Goal: Information Seeking & Learning: Learn about a topic

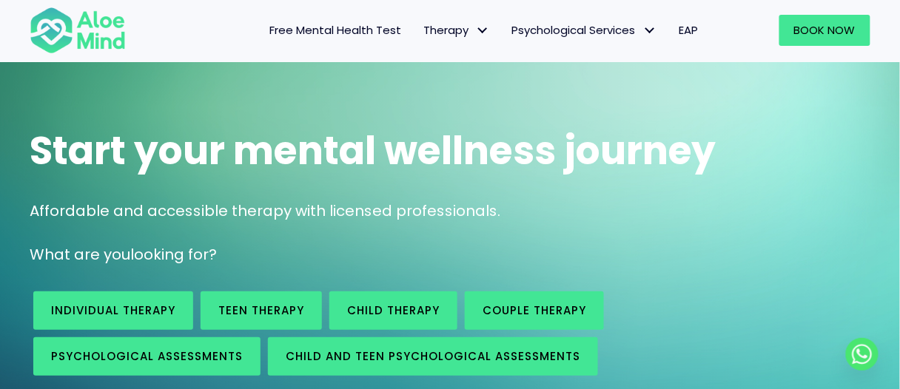
scroll to position [74, 0]
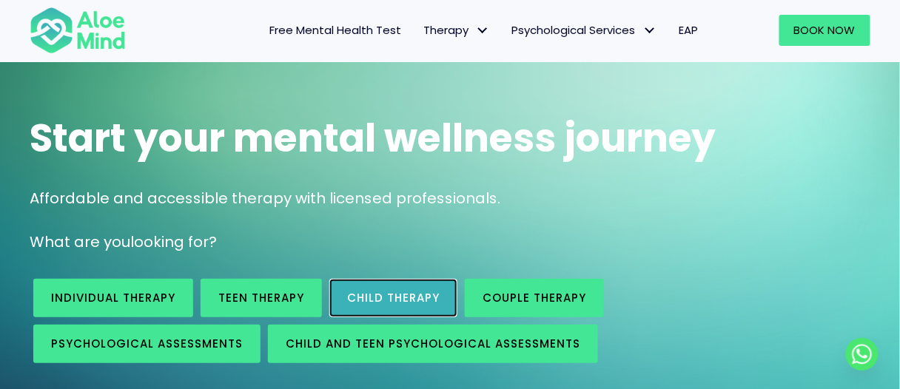
click at [423, 300] on span "Child Therapy" at bounding box center [393, 298] width 93 height 16
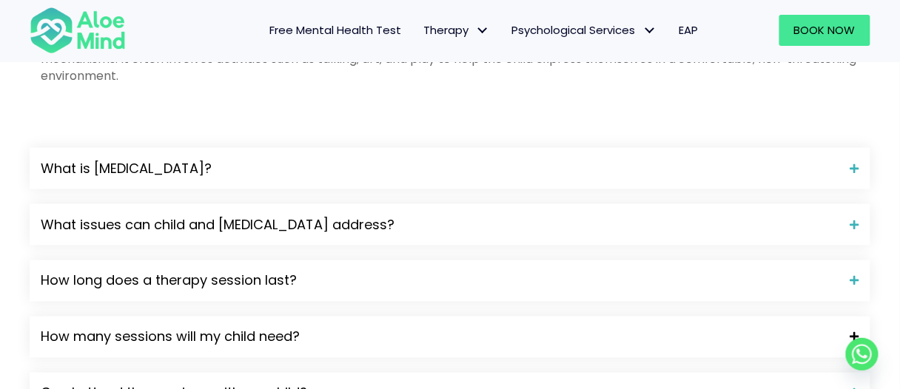
scroll to position [1851, 0]
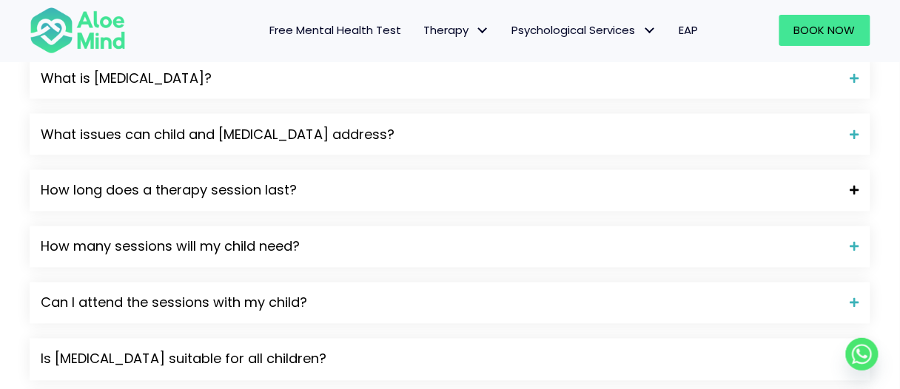
click at [287, 190] on span "How long does a therapy session last?" at bounding box center [440, 190] width 799 height 19
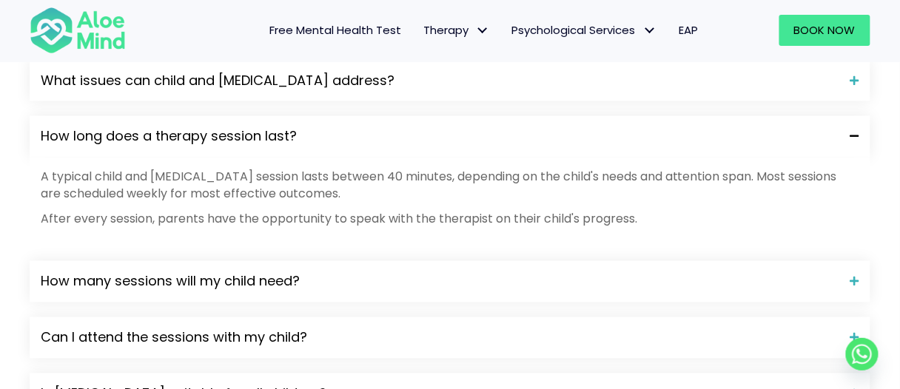
scroll to position [1999, 0]
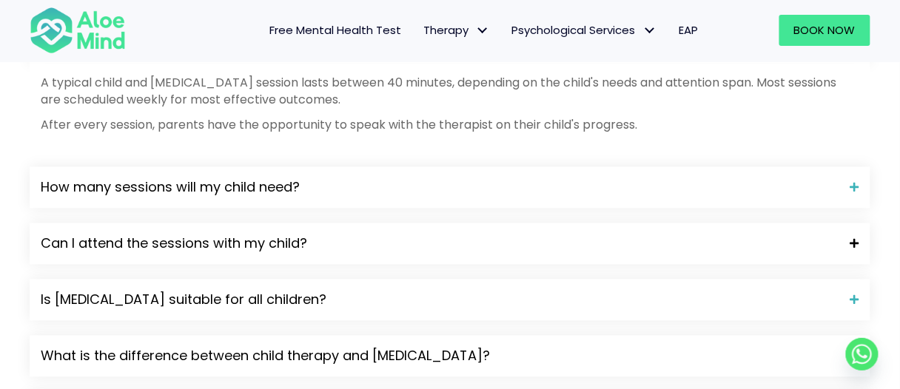
click at [250, 249] on span "Can I attend the sessions with my child?" at bounding box center [440, 244] width 799 height 19
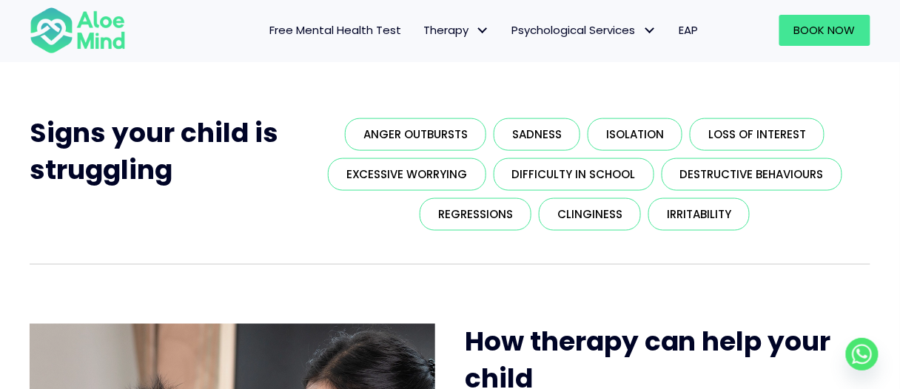
scroll to position [370, 0]
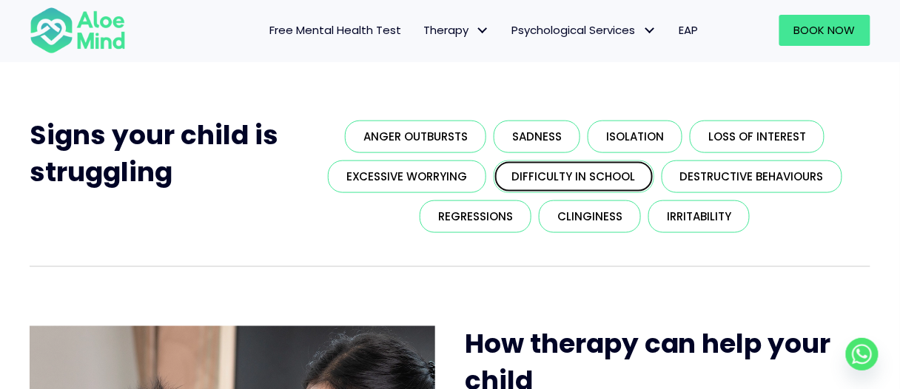
click at [551, 175] on span "Difficulty in school" at bounding box center [574, 177] width 124 height 16
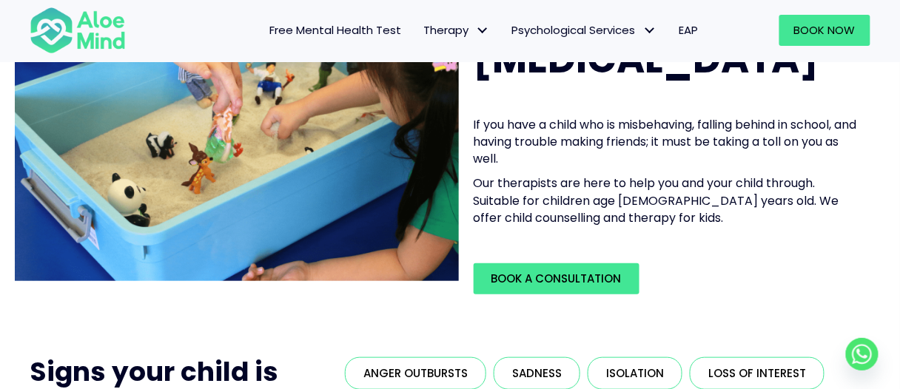
scroll to position [222, 0]
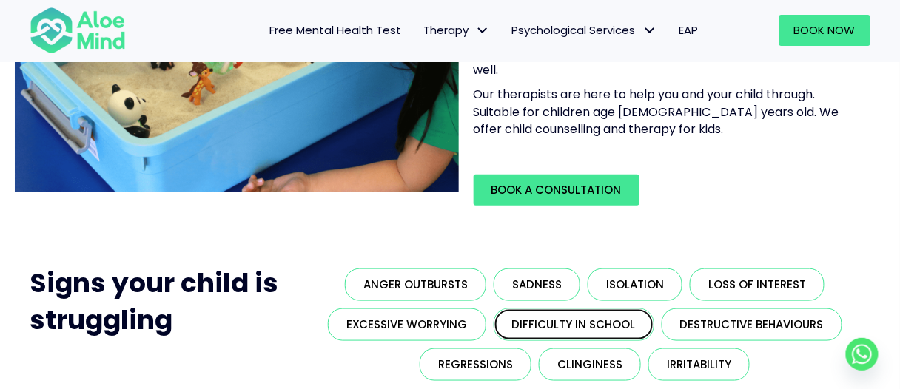
click at [598, 328] on span "Difficulty in school" at bounding box center [574, 325] width 124 height 16
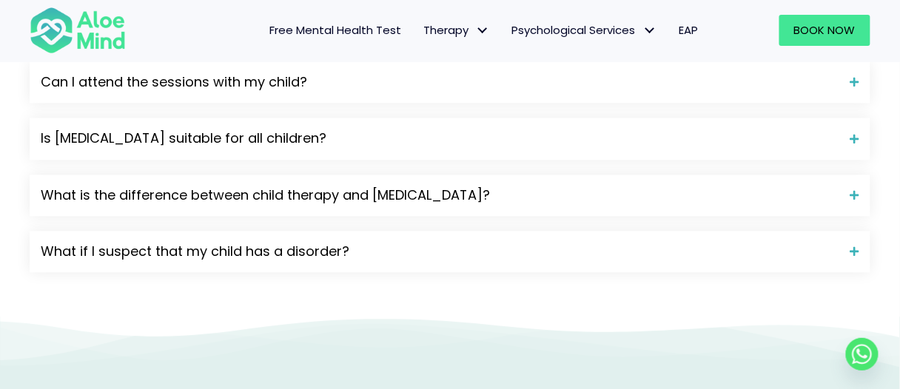
scroll to position [2073, 0]
click at [456, 191] on span "What is the difference between child therapy and play therapy?" at bounding box center [440, 194] width 799 height 19
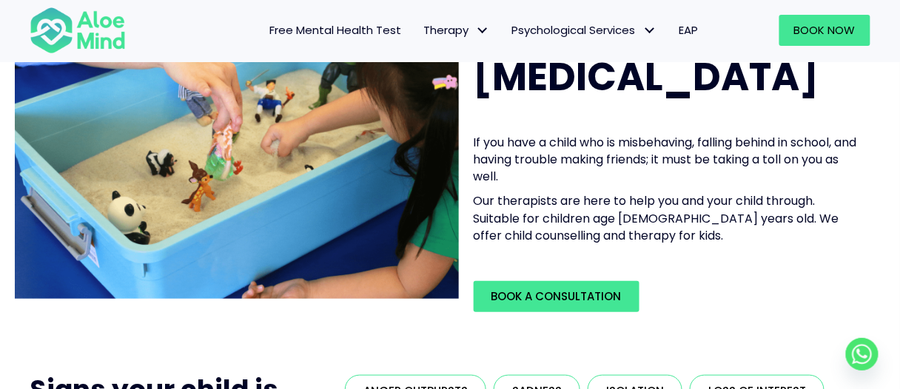
scroll to position [74, 0]
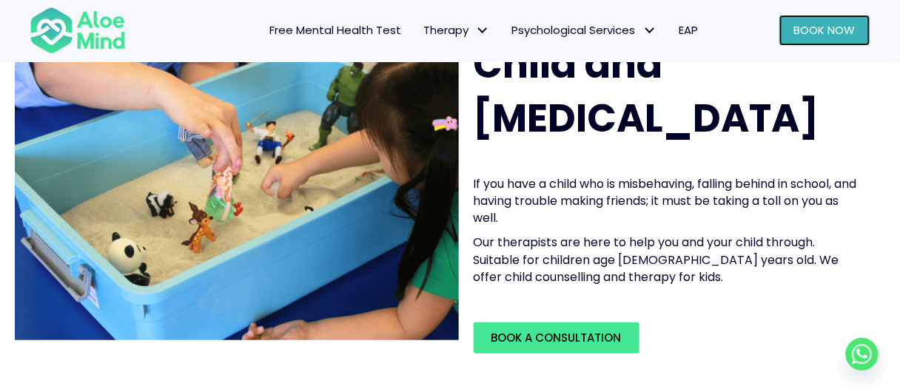
click at [817, 36] on span "Book Now" at bounding box center [824, 30] width 61 height 16
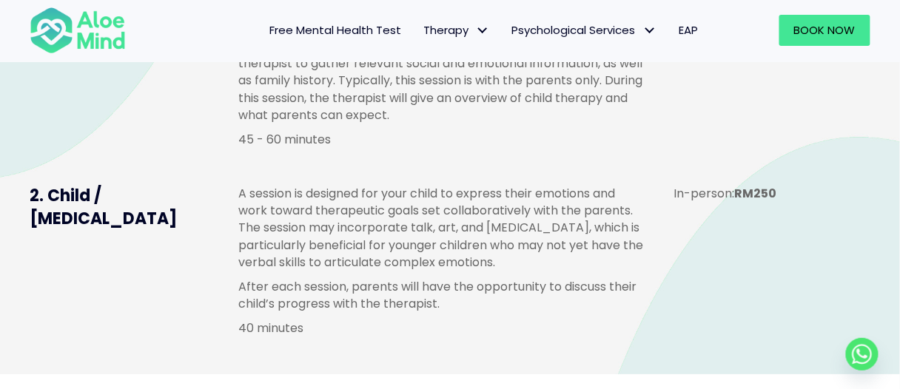
scroll to position [1185, 0]
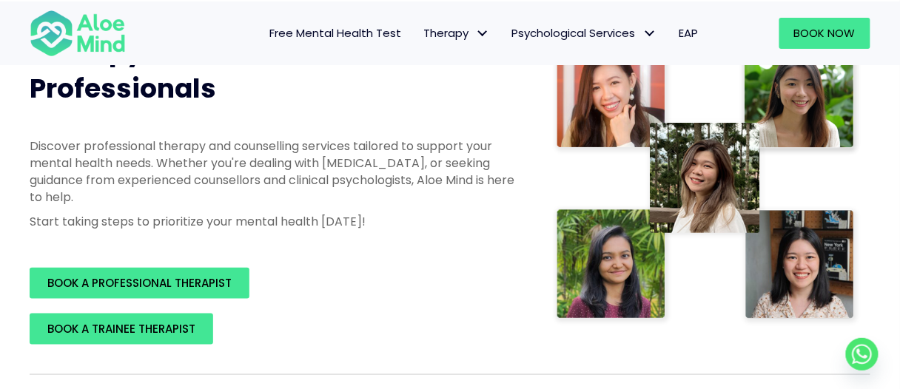
scroll to position [74, 0]
